Goal: Find specific page/section: Find specific page/section

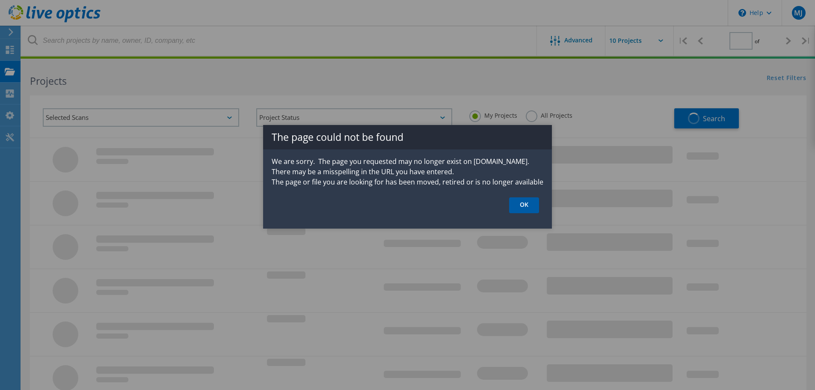
type input "1"
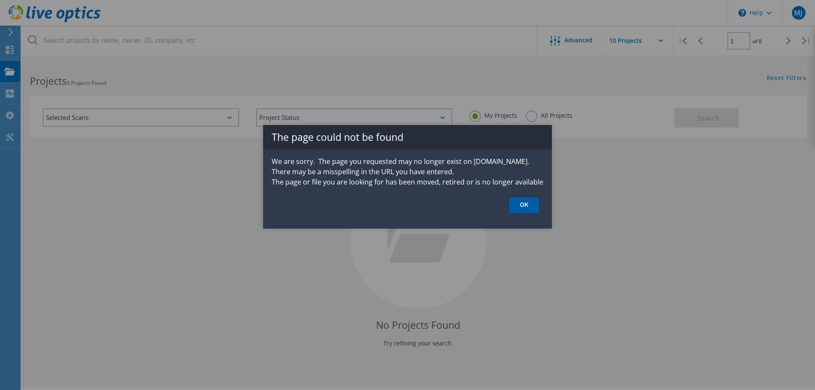
click at [524, 205] on link "OK" at bounding box center [524, 205] width 30 height 16
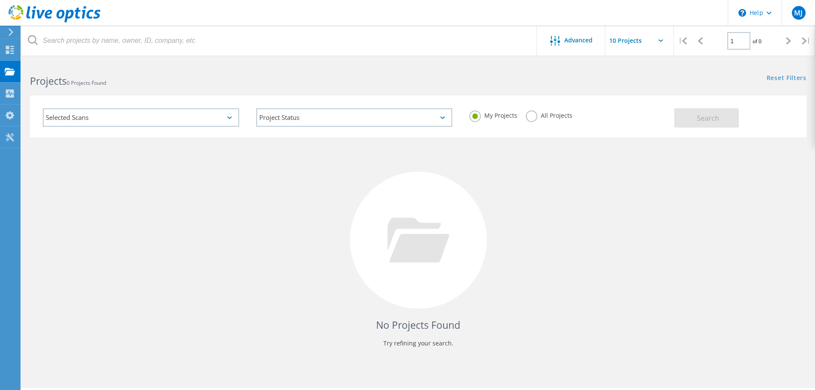
click at [616, 48] on input "text" at bounding box center [648, 41] width 86 height 30
click at [619, 68] on div "Show 10 Projects" at bounding box center [647, 63] width 85 height 14
type input "Show 10 Projects"
click at [301, 212] on div "No Projects Found Try refining your search." at bounding box center [418, 247] width 776 height 221
click at [9, 48] on use at bounding box center [10, 50] width 8 height 8
